Goal: Information Seeking & Learning: Find specific fact

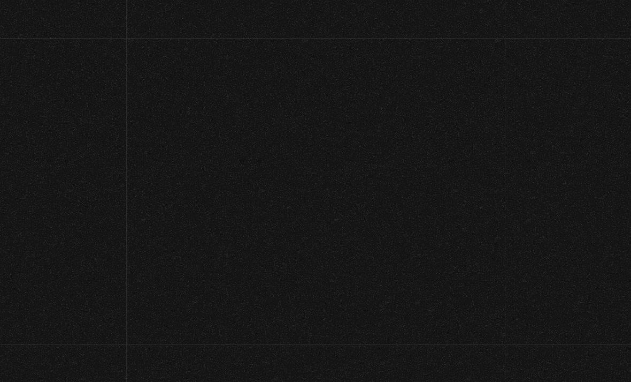
scroll to position [43, 0]
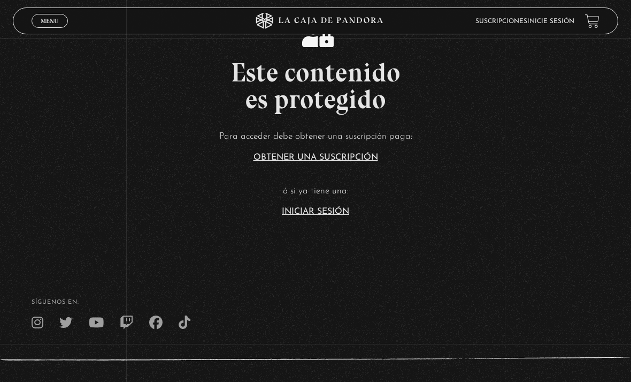
click at [317, 216] on link "Iniciar Sesión" at bounding box center [315, 211] width 67 height 9
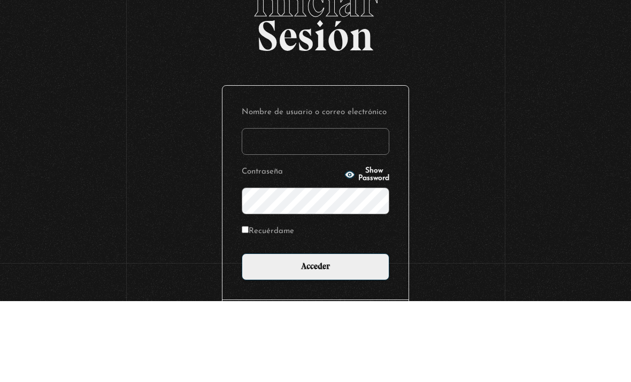
click at [249, 307] on input "Recuérdame" at bounding box center [245, 310] width 7 height 7
checkbox input "true"
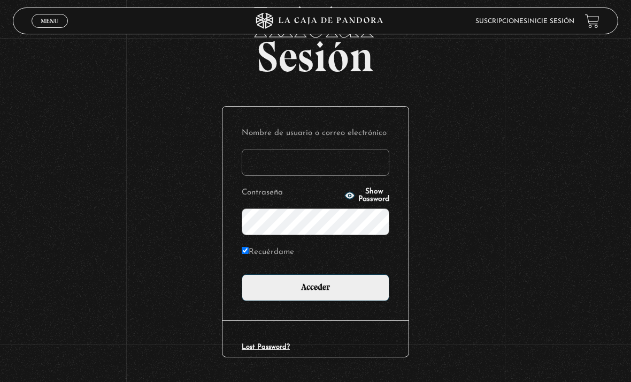
click at [287, 169] on input "Nombre de usuario o correo electrónico" at bounding box center [316, 162] width 148 height 27
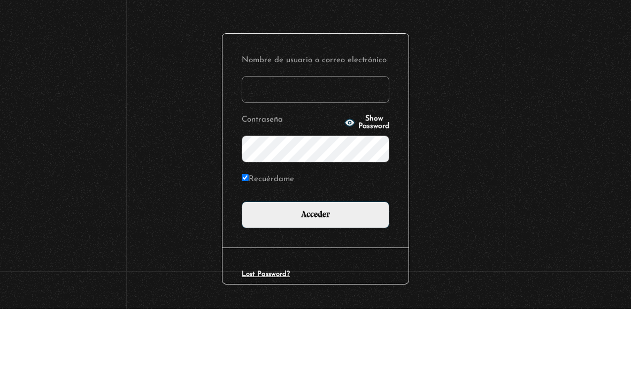
type input "vaneva_17@hotmail.com"
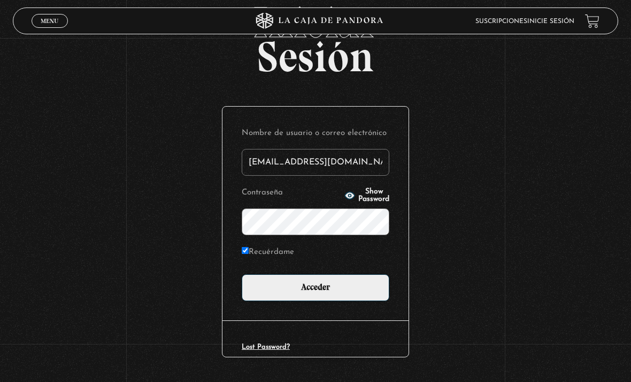
click at [340, 301] on input "Acceder" at bounding box center [316, 287] width 148 height 27
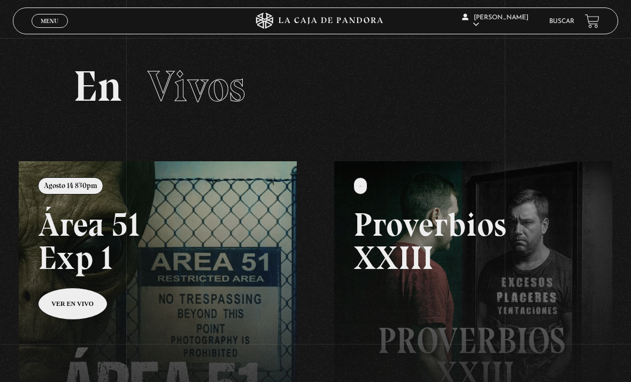
click at [552, 13] on div "Vanessa Vargas En vivos Pandora Centinelas Mi cuenta Salir Buscar" at bounding box center [504, 21] width 189 height 32
click at [560, 19] on link "Buscar" at bounding box center [562, 21] width 25 height 6
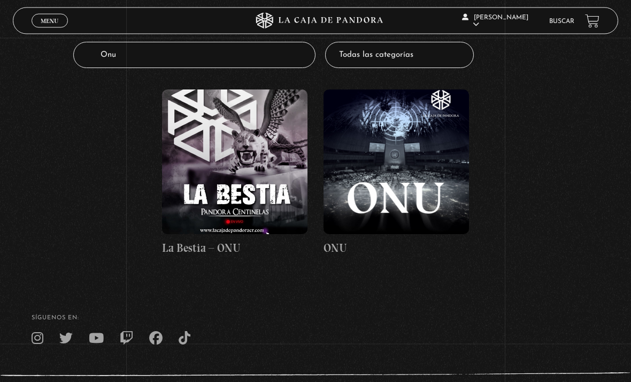
scroll to position [170, 0]
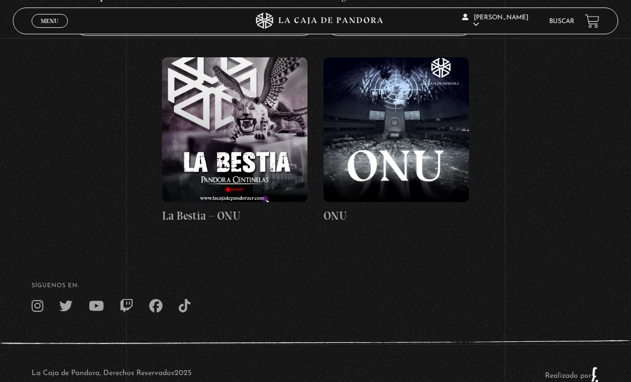
click at [420, 141] on figure at bounding box center [397, 129] width 146 height 144
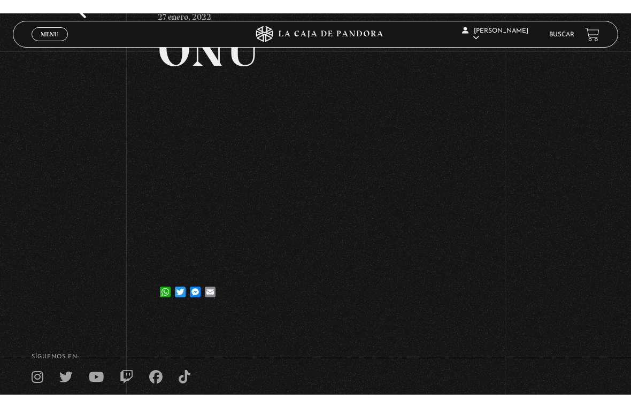
scroll to position [13, 0]
